Goal: Task Accomplishment & Management: Use online tool/utility

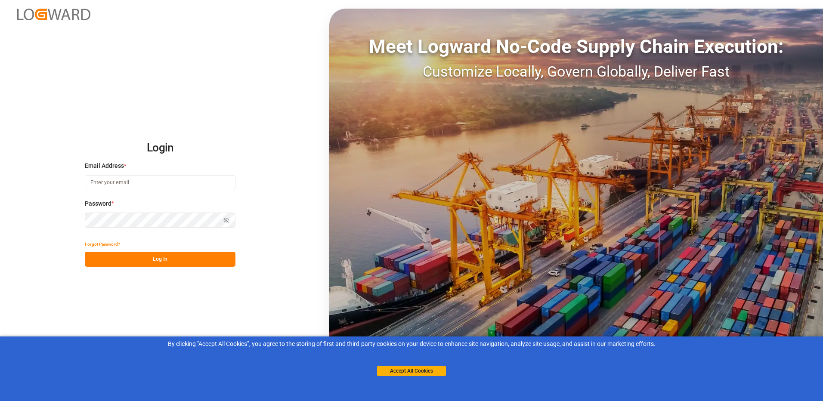
type input "[EMAIL_ADDRESS][DOMAIN_NAME]"
click at [143, 262] on button "Log In" at bounding box center [160, 259] width 151 height 15
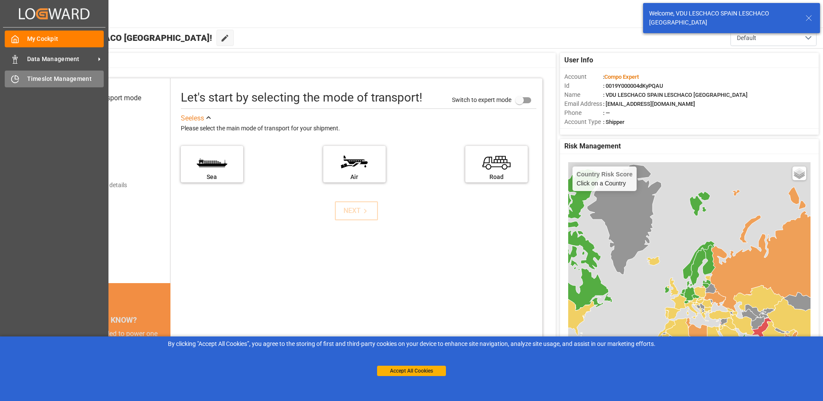
click at [22, 75] on div "Timeslot Management Timeslot Management" at bounding box center [54, 79] width 99 height 17
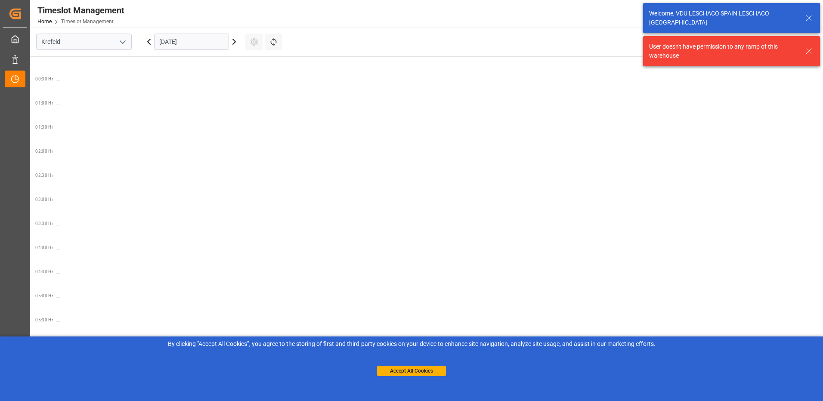
scroll to position [495, 0]
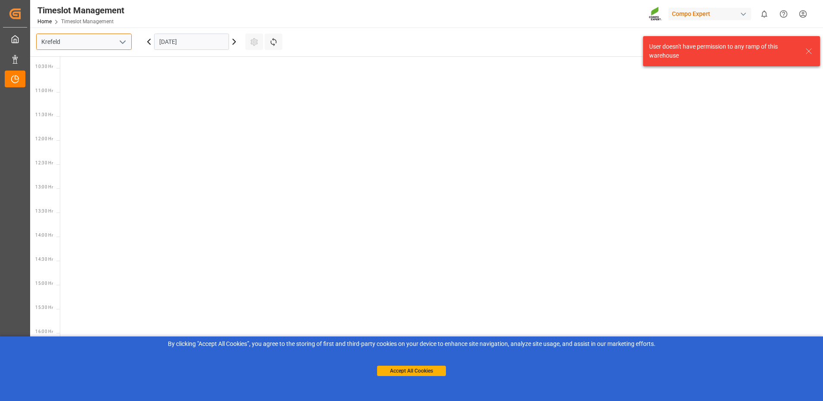
click at [108, 40] on input "Krefeld" at bounding box center [84, 42] width 96 height 16
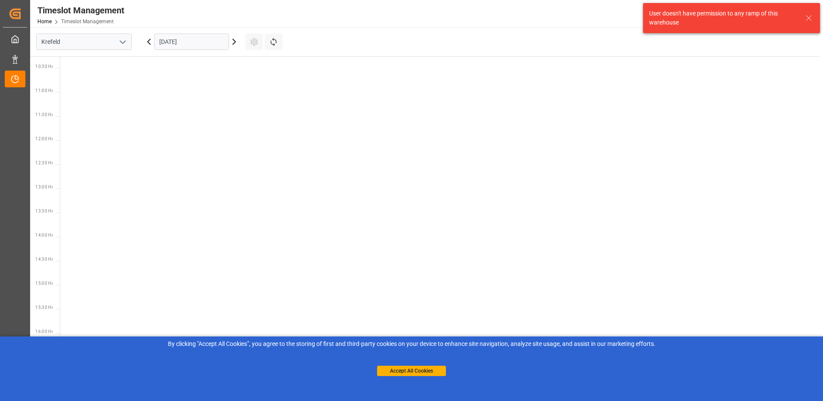
click at [121, 43] on icon "open menu" at bounding box center [122, 42] width 10 height 10
click at [77, 99] on div "La Vall d [PERSON_NAME]" at bounding box center [84, 99] width 95 height 19
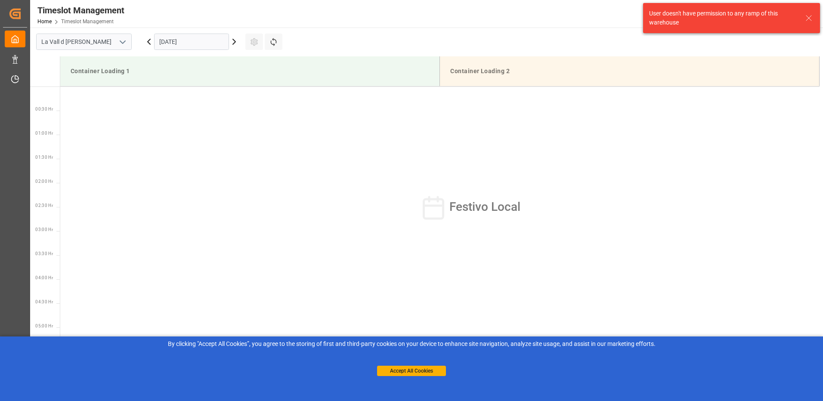
scroll to position [525, 0]
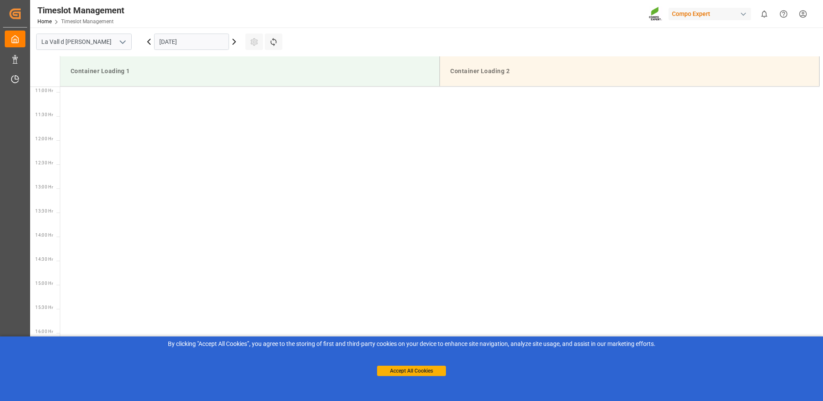
click at [238, 41] on icon at bounding box center [234, 42] width 10 height 10
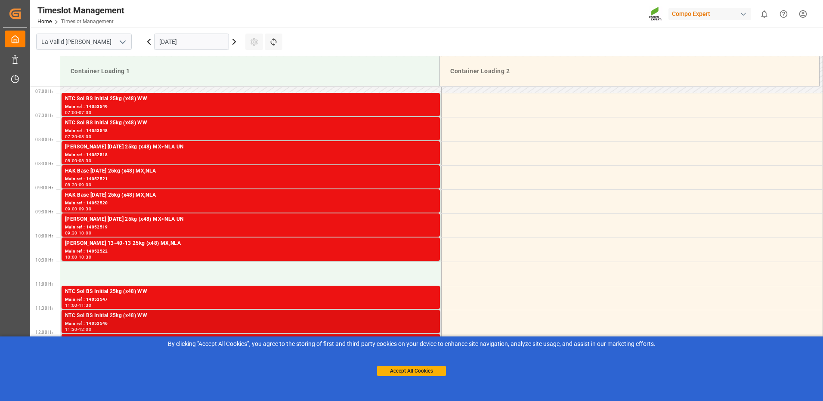
scroll to position [288, 0]
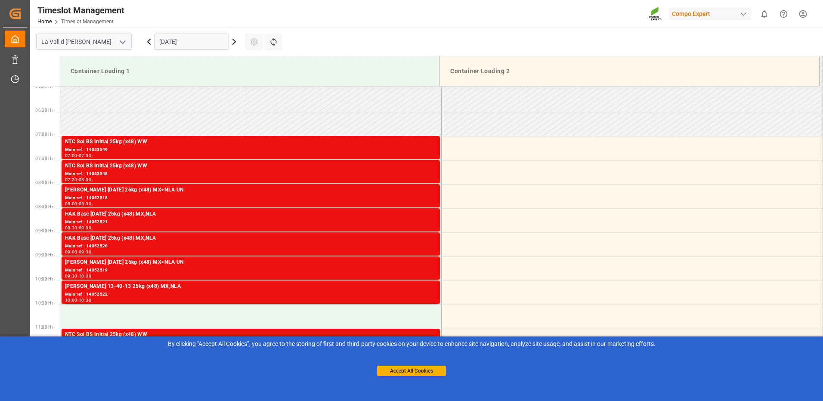
click at [235, 43] on icon at bounding box center [234, 42] width 10 height 10
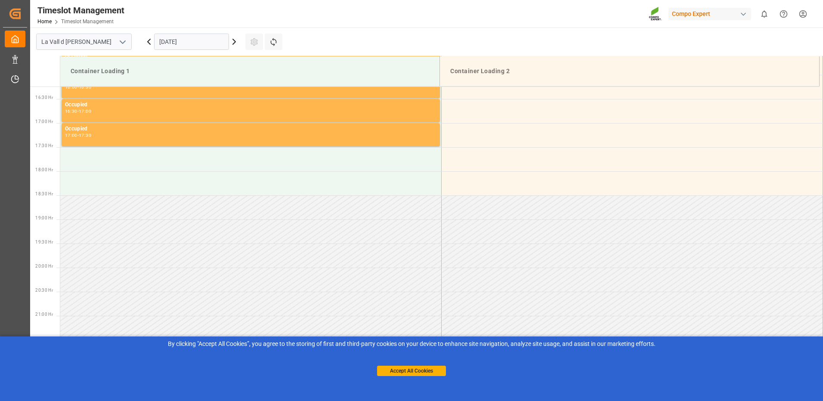
scroll to position [525, 0]
